Goal: Information Seeking & Learning: Learn about a topic

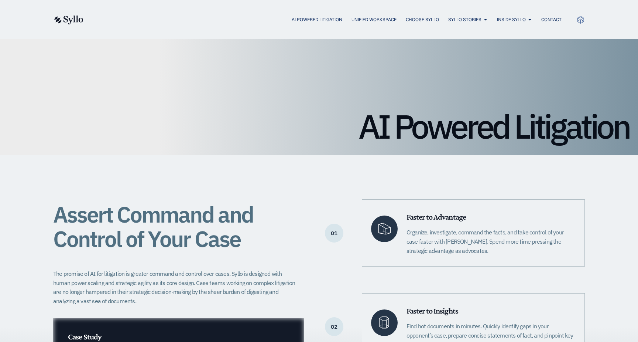
click at [278, 137] on h1 "AI Powered Litigation" at bounding box center [319, 126] width 621 height 33
click at [311, 21] on span "AI Powered Litigation" at bounding box center [317, 19] width 51 height 7
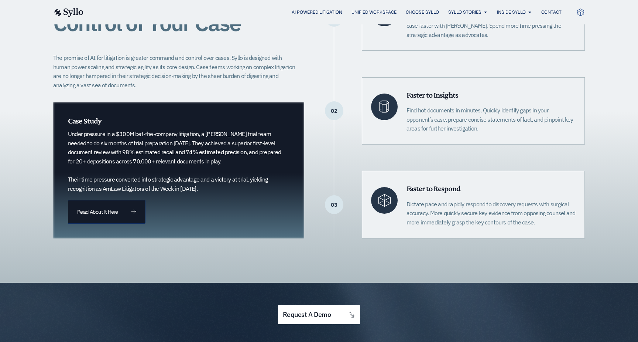
scroll to position [216, 0]
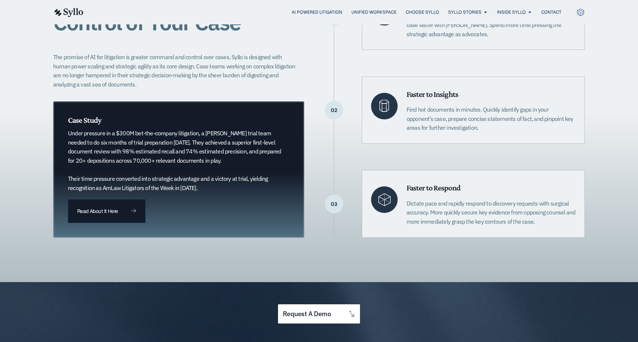
drag, startPoint x: 221, startPoint y: 189, endPoint x: 80, endPoint y: 131, distance: 152.1
click at [80, 131] on p "Under pressure in a $300M bet-the-company litigation, a [PERSON_NAME] trial tea…" at bounding box center [175, 161] width 214 height 64
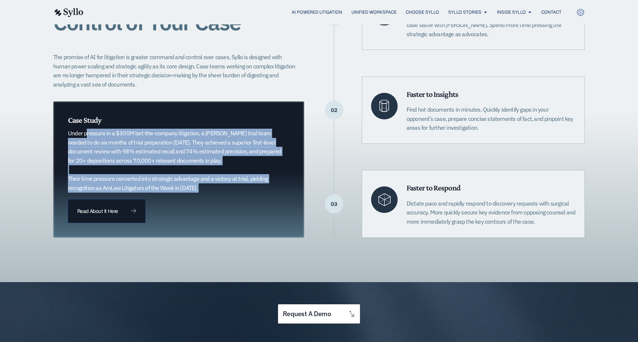
drag, startPoint x: 80, startPoint y: 131, endPoint x: 255, endPoint y: 187, distance: 183.3
click at [255, 187] on p "Under pressure in a $300M bet-the-company litigation, a [PERSON_NAME] trial tea…" at bounding box center [175, 161] width 214 height 64
drag, startPoint x: 255, startPoint y: 187, endPoint x: 64, endPoint y: 134, distance: 197.4
click at [64, 134] on div "Case Study Under pressure in a $300M bet-the-company litigation, a [PERSON_NAME…" at bounding box center [178, 169] width 251 height 136
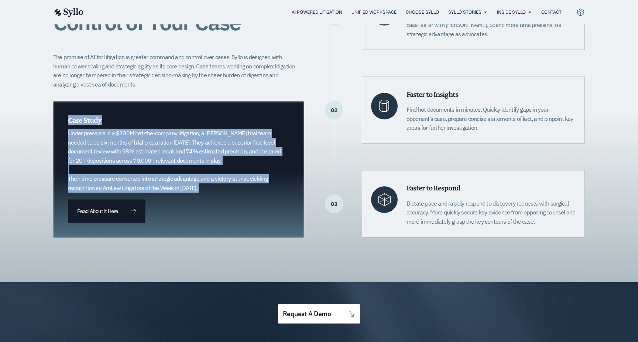
click at [64, 134] on div at bounding box center [178, 169] width 251 height 136
drag, startPoint x: 64, startPoint y: 134, endPoint x: 240, endPoint y: 191, distance: 185.0
click at [240, 191] on div "Case Study Under pressure in a $300M bet-the-company litigation, a [PERSON_NAME…" at bounding box center [178, 169] width 251 height 136
click at [240, 191] on p "Under pressure in a $300M bet-the-company litigation, a [PERSON_NAME] trial tea…" at bounding box center [175, 161] width 214 height 64
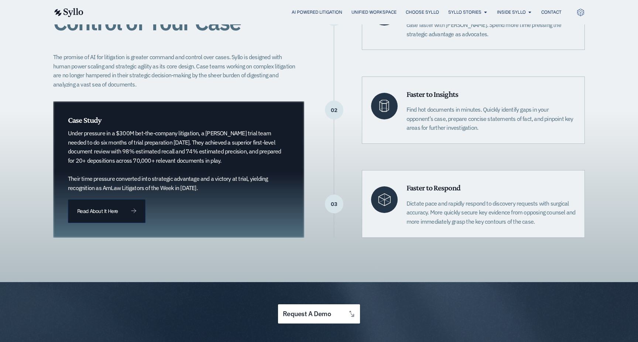
drag, startPoint x: 250, startPoint y: 191, endPoint x: 72, endPoint y: 134, distance: 186.9
click at [72, 134] on p "Under pressure in a $300M bet-the-company litigation, a [PERSON_NAME] trial tea…" at bounding box center [175, 161] width 214 height 64
drag, startPoint x: 72, startPoint y: 134, endPoint x: 206, endPoint y: 195, distance: 147.0
click at [206, 195] on div "Case Study Under pressure in a $300M bet-the-company litigation, a [PERSON_NAME…" at bounding box center [178, 169] width 251 height 136
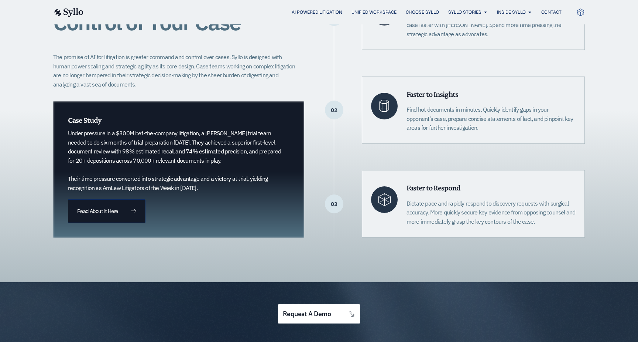
click at [208, 190] on p "Under pressure in a $300M bet-the-company litigation, a [PERSON_NAME] trial tea…" at bounding box center [175, 161] width 214 height 64
drag, startPoint x: 208, startPoint y: 190, endPoint x: 64, endPoint y: 134, distance: 154.1
click at [64, 134] on div "Case Study Under pressure in a $300M bet-the-company litigation, a [PERSON_NAME…" at bounding box center [178, 169] width 251 height 136
click at [80, 135] on p "Under pressure in a $300M bet-the-company litigation, a [PERSON_NAME] trial tea…" at bounding box center [175, 161] width 214 height 64
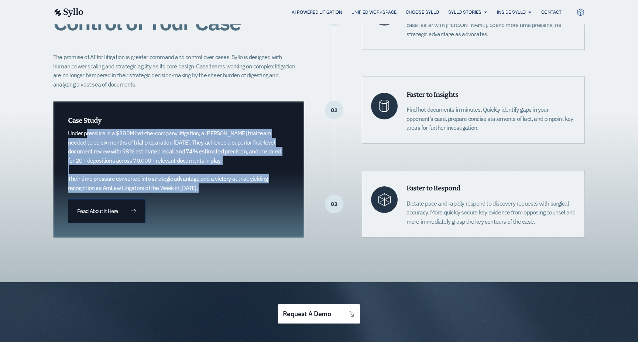
drag, startPoint x: 80, startPoint y: 135, endPoint x: 211, endPoint y: 189, distance: 142.0
click at [211, 189] on p "Under pressure in a $300M bet-the-company litigation, a [PERSON_NAME] trial tea…" at bounding box center [175, 161] width 214 height 64
drag, startPoint x: 211, startPoint y: 189, endPoint x: 69, endPoint y: 136, distance: 152.1
click at [69, 136] on p "Under pressure in a $300M bet-the-company litigation, a [PERSON_NAME] trial tea…" at bounding box center [175, 161] width 214 height 64
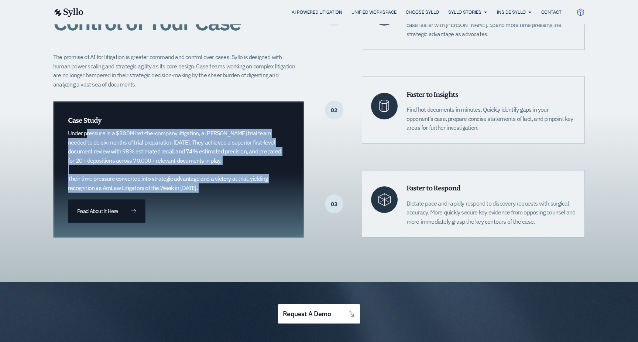
click at [69, 136] on p "Under pressure in a $300M bet-the-company litigation, a [PERSON_NAME] trial tea…" at bounding box center [175, 161] width 214 height 64
drag, startPoint x: 69, startPoint y: 136, endPoint x: 217, endPoint y: 189, distance: 157.4
click at [217, 189] on p "Under pressure in a $300M bet-the-company litigation, a [PERSON_NAME] trial tea…" at bounding box center [175, 161] width 214 height 64
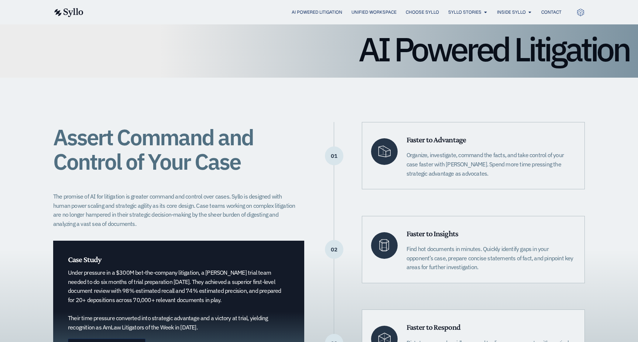
scroll to position [0, 0]
